Goal: Task Accomplishment & Management: Manage account settings

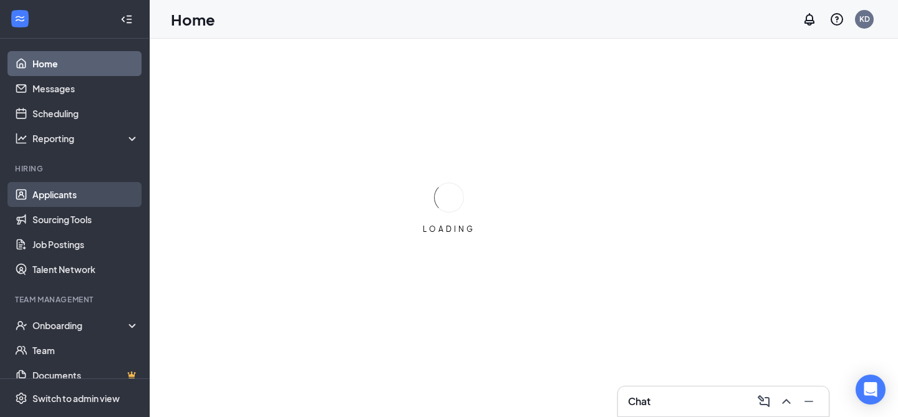
click at [87, 197] on link "Applicants" at bounding box center [85, 194] width 107 height 25
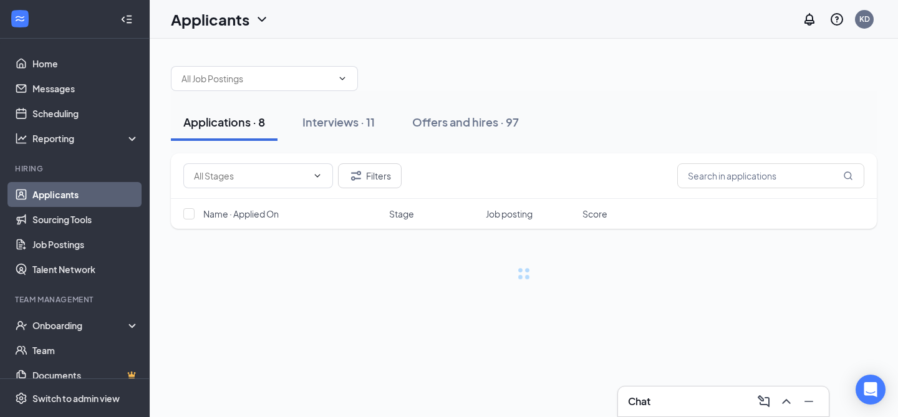
click at [365, 124] on div "Interviews · 11" at bounding box center [338, 122] width 72 height 16
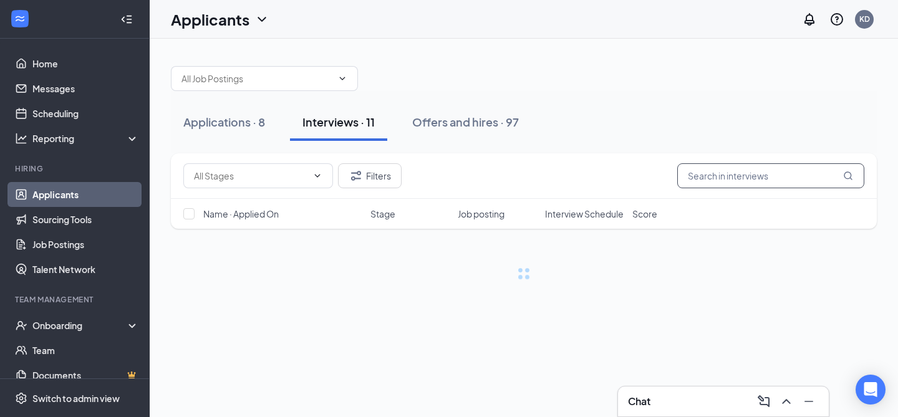
click at [743, 185] on input "text" at bounding box center [770, 175] width 187 height 25
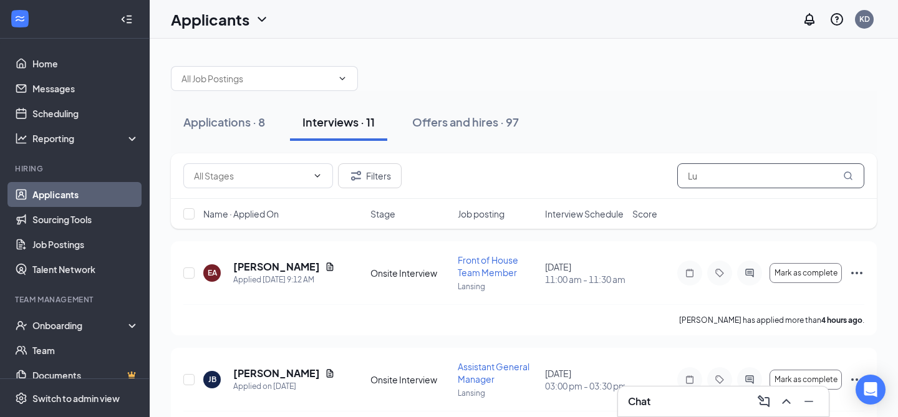
type input "L"
type input "[PERSON_NAME]"
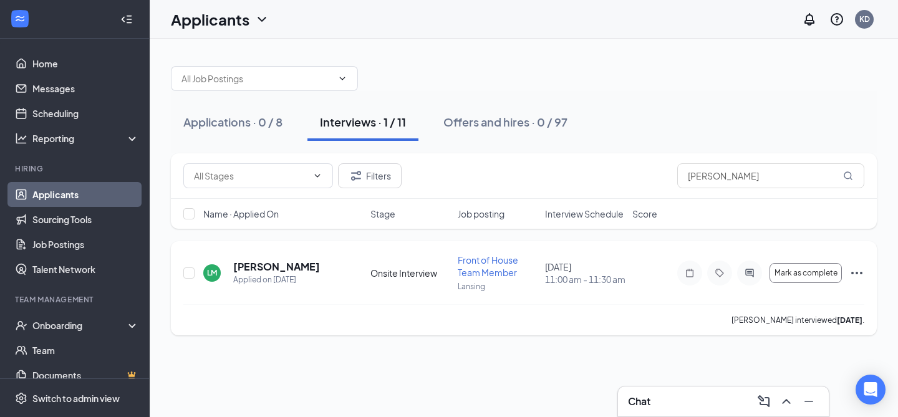
click at [850, 274] on icon "Ellipses" at bounding box center [856, 273] width 15 height 15
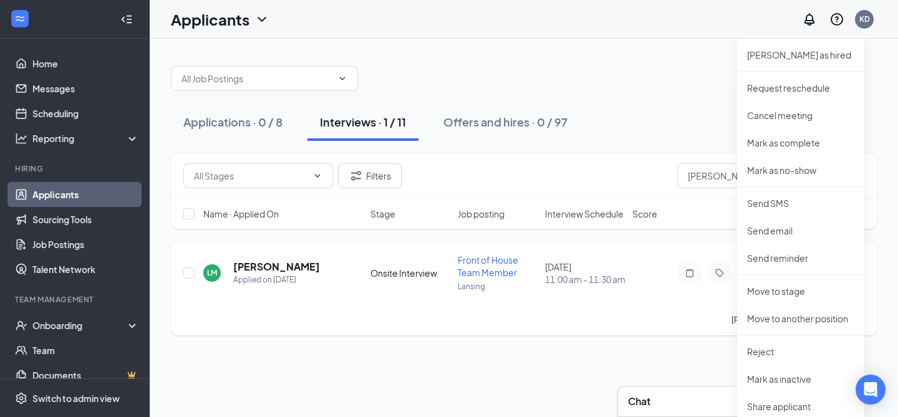
scroll to position [70, 0]
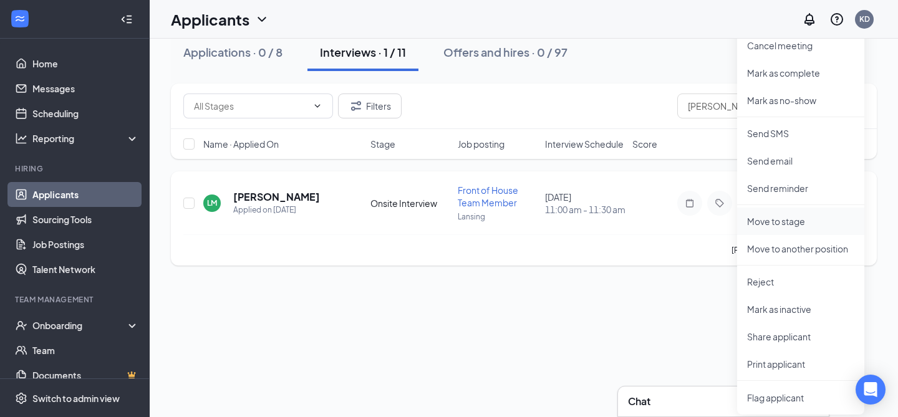
click at [797, 221] on p "Move to stage" at bounding box center [800, 221] width 107 height 12
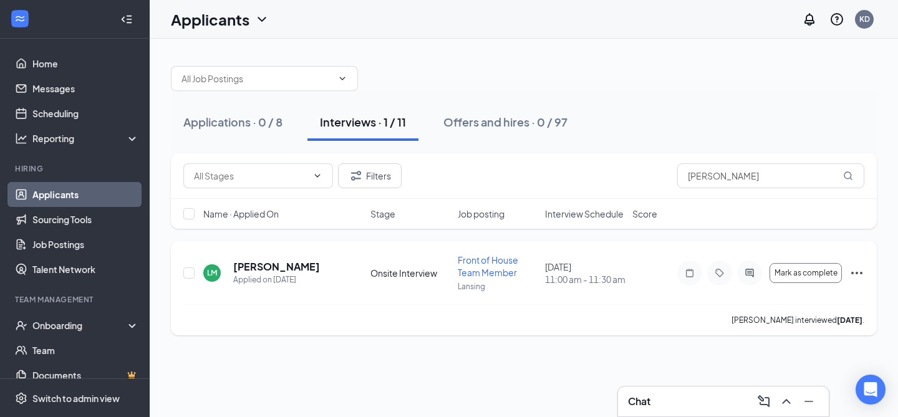
scroll to position [0, 0]
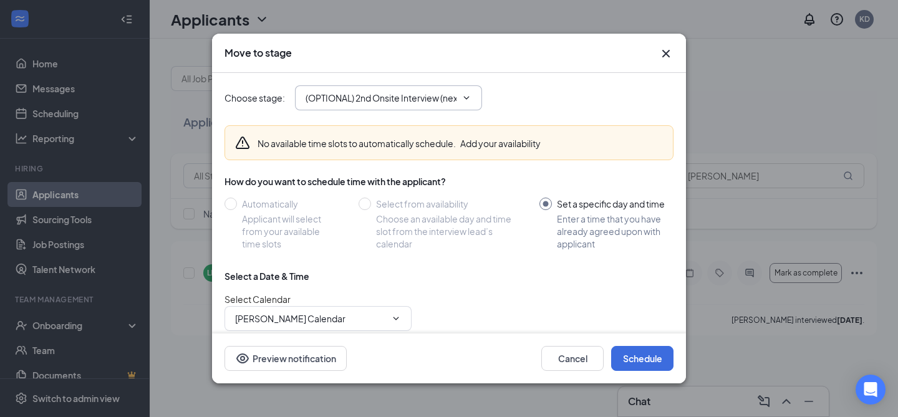
click at [461, 107] on span "(OPTIONAL) 2nd Onsite Interview (next stage)" at bounding box center [388, 97] width 187 height 25
click at [412, 104] on span "(OPTIONAL) 2nd Onsite Interview (next stage)" at bounding box center [388, 97] width 187 height 25
click at [392, 95] on input "(OPTIONAL) 2nd Onsite Interview (next stage)" at bounding box center [381, 98] width 151 height 14
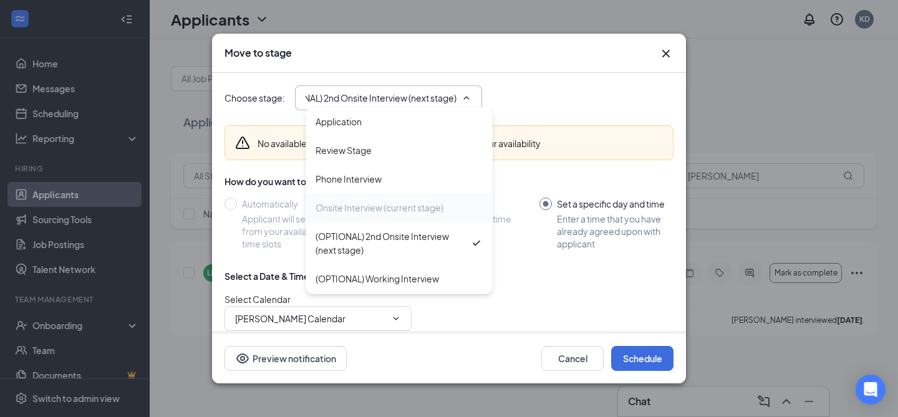
scroll to position [56, 0]
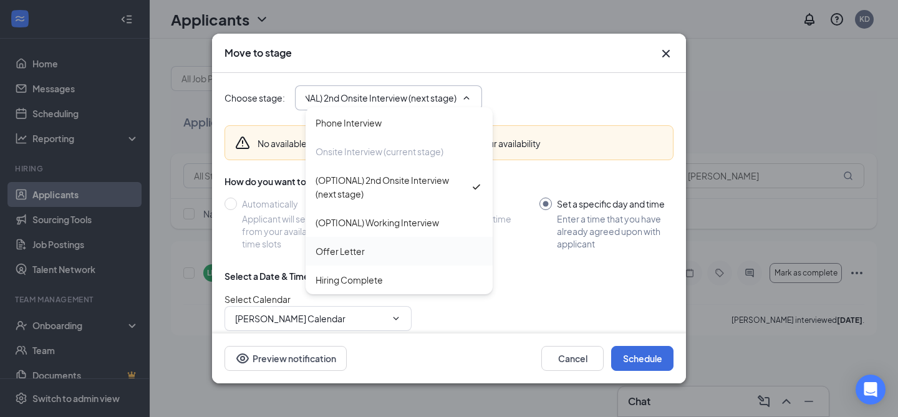
click at [372, 258] on div "Offer Letter" at bounding box center [399, 251] width 187 height 29
type input "Offer Letter"
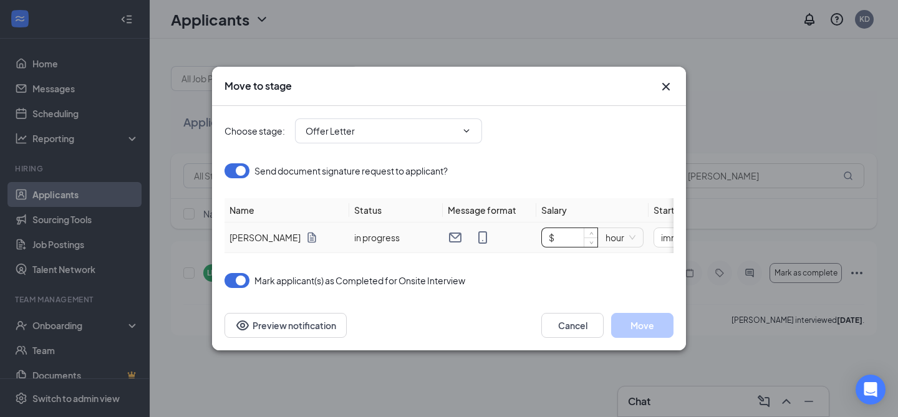
click at [575, 238] on input "$" at bounding box center [569, 237] width 55 height 19
type input "$ 15"
click at [648, 327] on button "Move" at bounding box center [642, 325] width 62 height 25
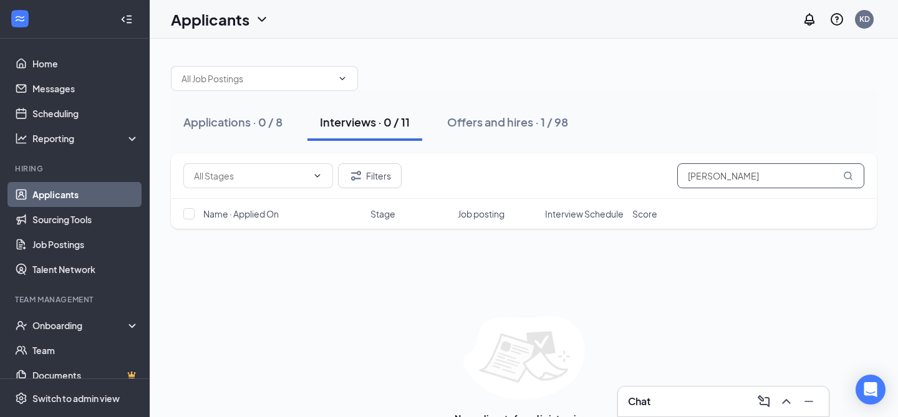
drag, startPoint x: 727, startPoint y: 177, endPoint x: 627, endPoint y: 174, distance: 100.4
click at [627, 174] on div "Filters [PERSON_NAME]" at bounding box center [523, 175] width 681 height 25
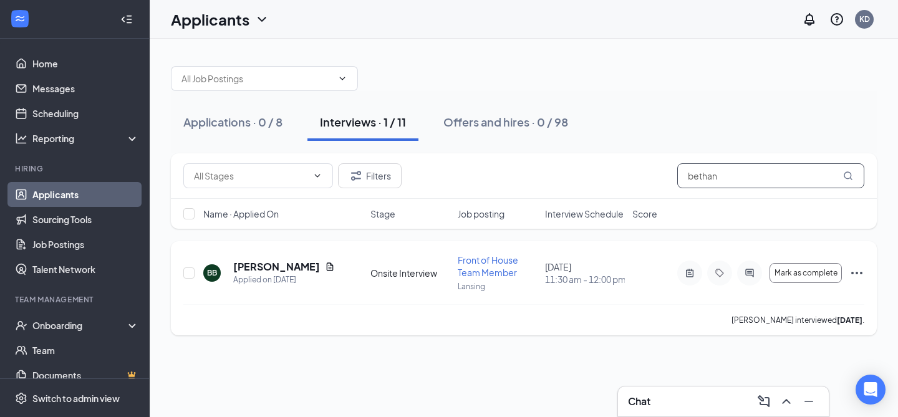
type input "bethan"
click at [851, 271] on icon "Ellipses" at bounding box center [856, 273] width 15 height 15
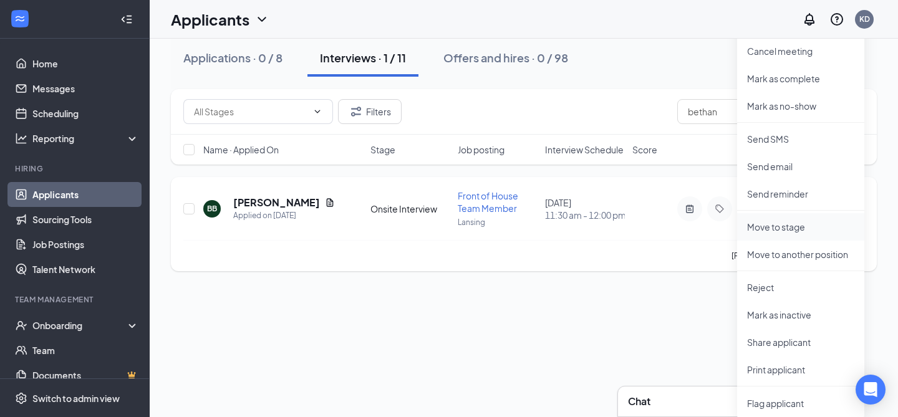
scroll to position [67, 0]
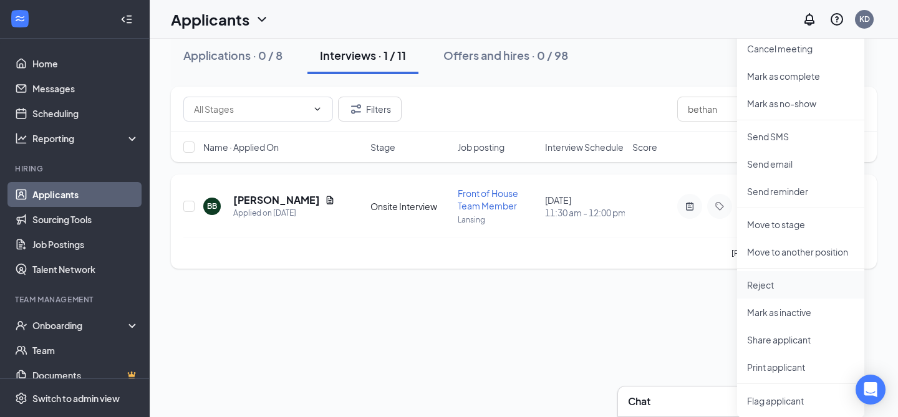
click at [790, 288] on p "Reject" at bounding box center [800, 285] width 107 height 12
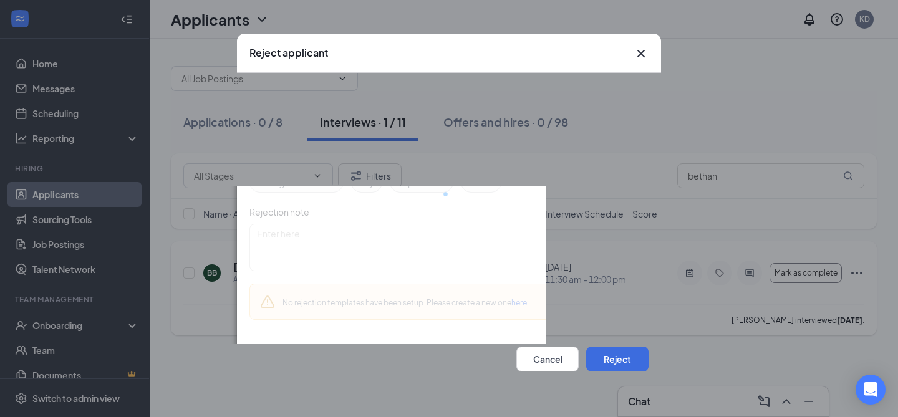
scroll to position [0, 0]
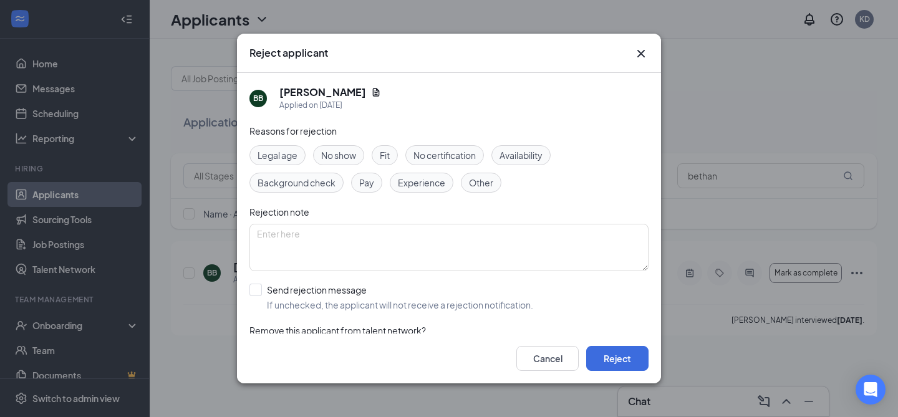
click at [383, 153] on span "Fit" at bounding box center [385, 155] width 10 height 14
click at [327, 295] on input "Send rejection message If unchecked, the applicant will not receive a rejection…" at bounding box center [391, 297] width 284 height 27
checkbox input "true"
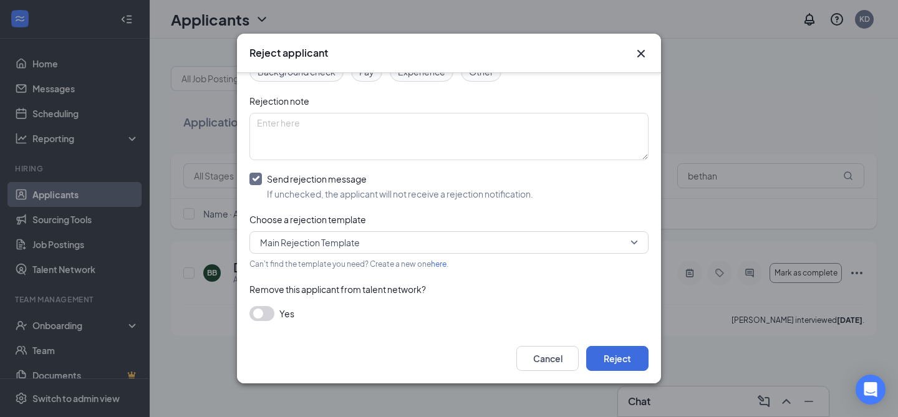
click at [328, 245] on span "Main Rejection Template" at bounding box center [310, 242] width 100 height 19
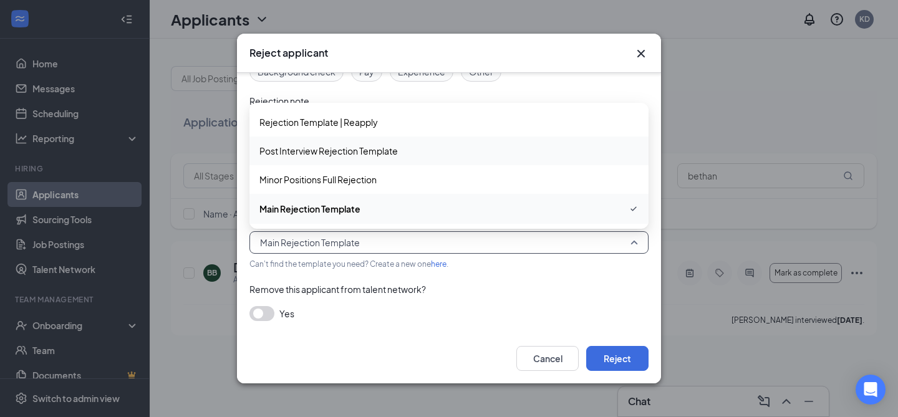
click at [331, 153] on span "Post Interview Rejection Template" at bounding box center [328, 151] width 138 height 14
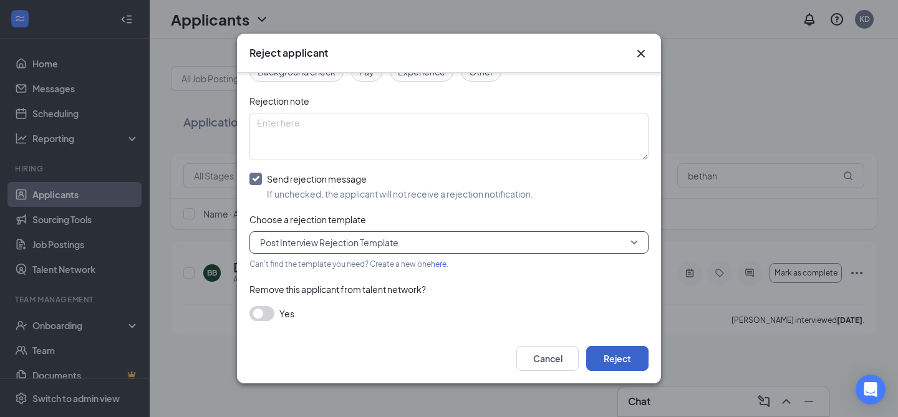
click at [628, 356] on button "Reject" at bounding box center [617, 358] width 62 height 25
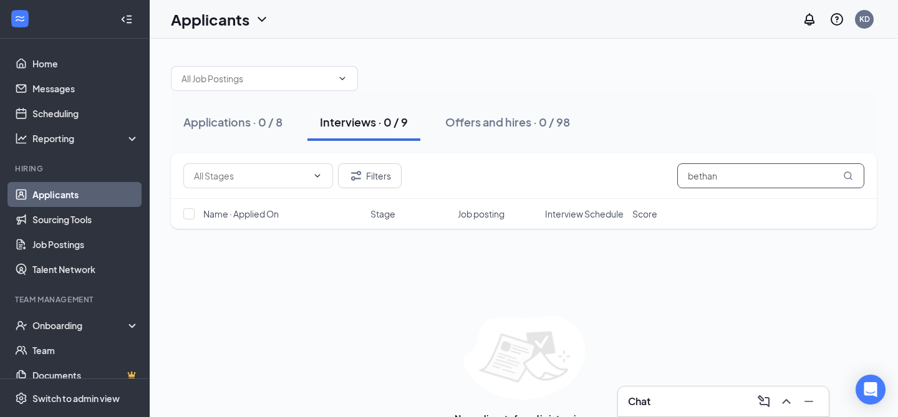
drag, startPoint x: 649, startPoint y: 181, endPoint x: 605, endPoint y: 181, distance: 44.3
click at [605, 181] on div "Filters bethan" at bounding box center [523, 175] width 681 height 25
type input "[PERSON_NAME]"
click at [605, 181] on div "Filters [PERSON_NAME]" at bounding box center [523, 175] width 681 height 25
drag, startPoint x: 605, startPoint y: 181, endPoint x: 518, endPoint y: 64, distance: 146.7
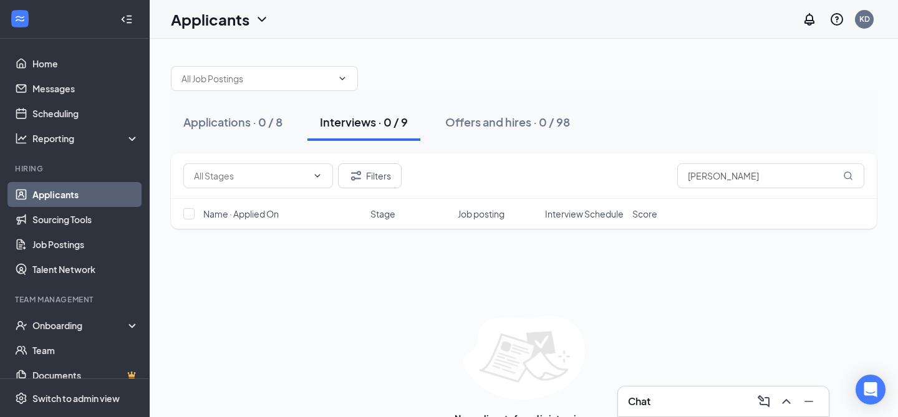
click at [547, 130] on div "Applications · 0 / 8 Interviews · 0 / 9 Offers and hires · 0 / 98 Filters [PERS…" at bounding box center [524, 245] width 706 height 383
